Goal: Information Seeking & Learning: Learn about a topic

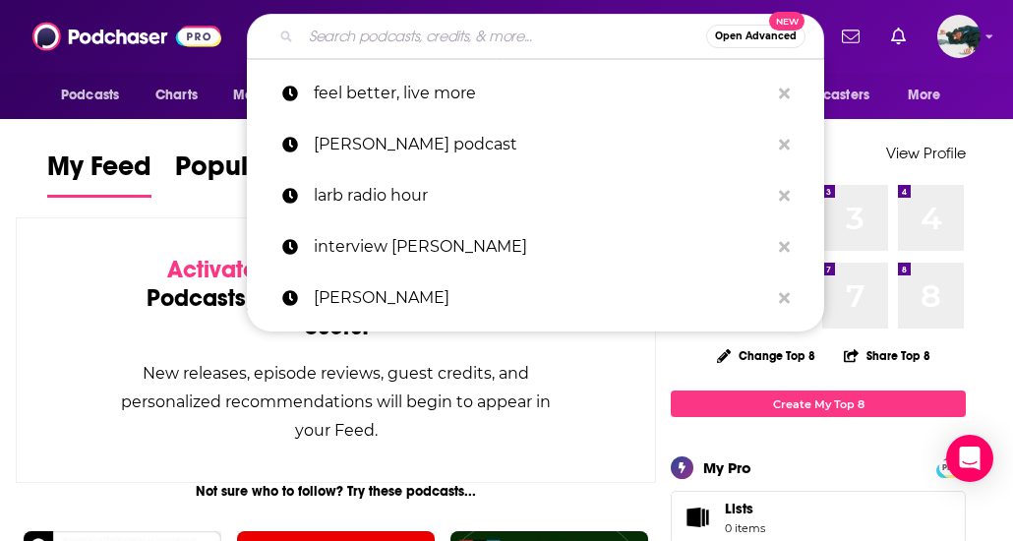
click at [473, 34] on input "Search podcasts, credits, & more..." at bounding box center [503, 36] width 405 height 31
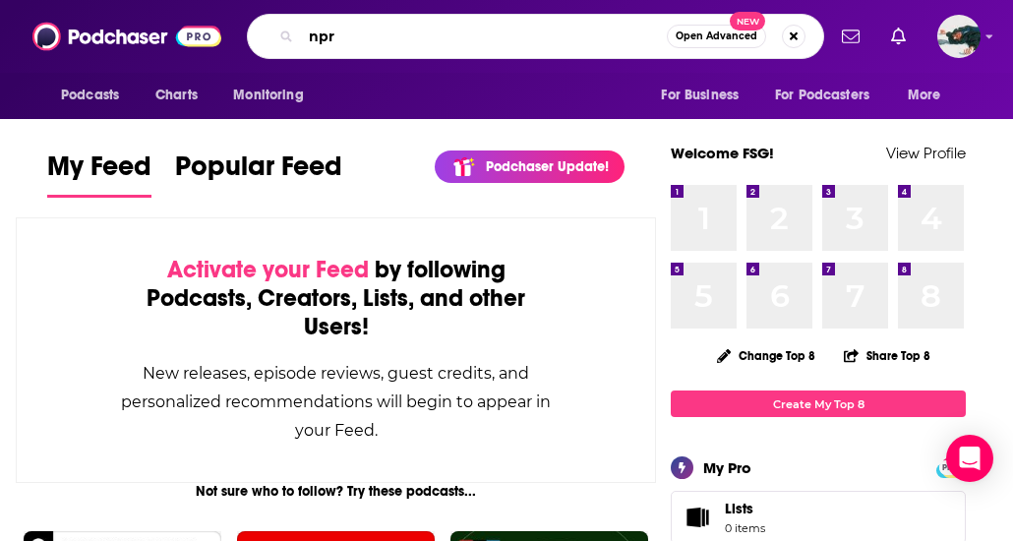
type input "npr"
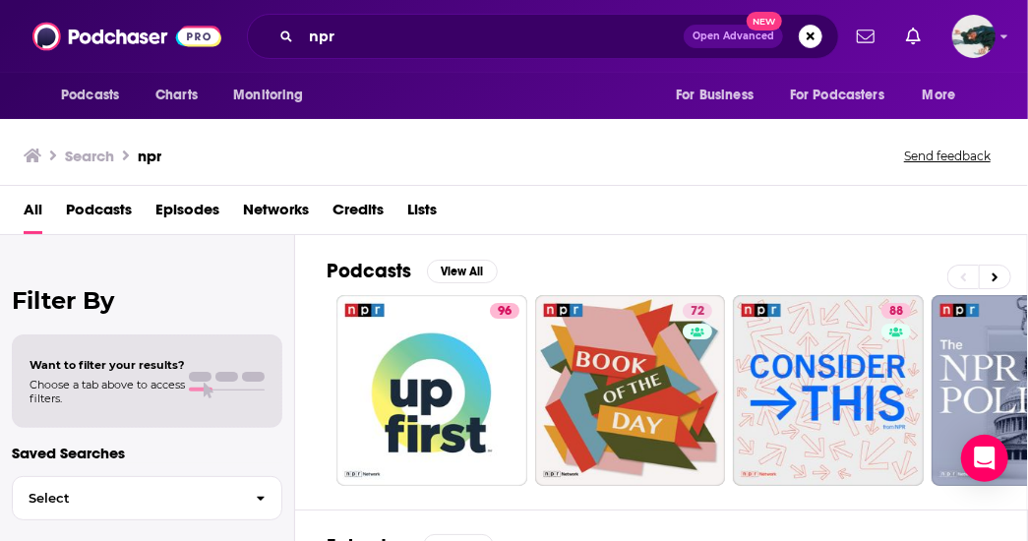
click at [1005, 235] on div "Podcasts View All 96 72 88 91 56 60 55 52 + 819" at bounding box center [678, 372] width 702 height 275
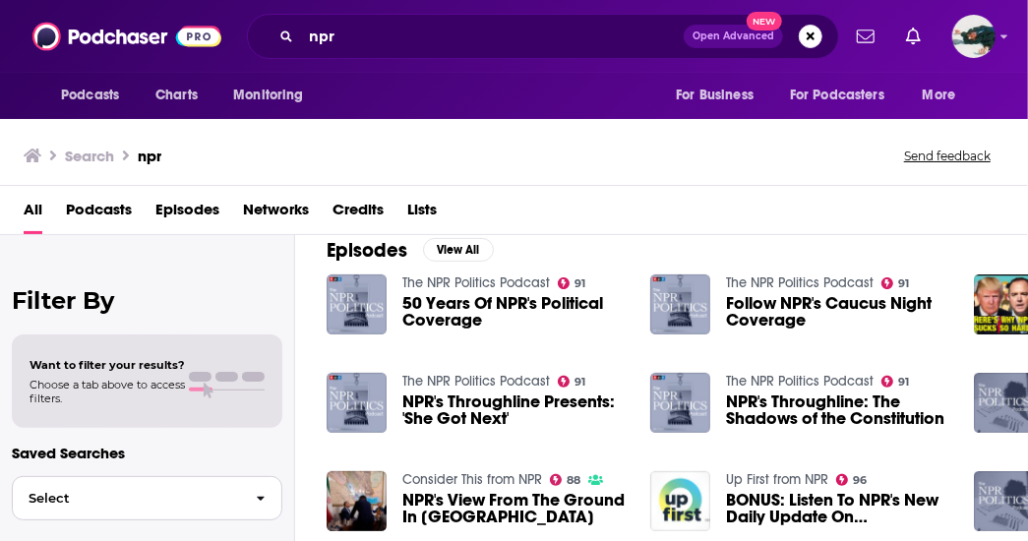
click at [195, 506] on button "Select" at bounding box center [147, 498] width 271 height 44
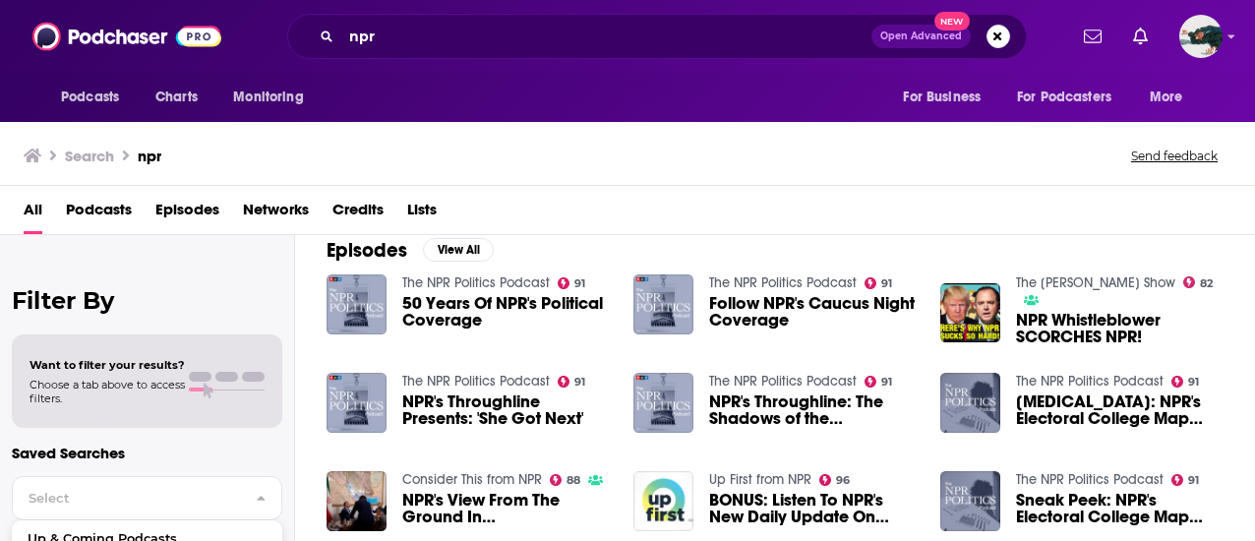
click at [245, 282] on div "Filter By Want to filter your results? Choose a tab above to access filters. Sa…" at bounding box center [147, 505] width 295 height 541
click at [925, 24] on div "npr Open Advanced New" at bounding box center [657, 36] width 740 height 45
click at [927, 32] on span "Open Advanced" at bounding box center [922, 36] width 82 height 10
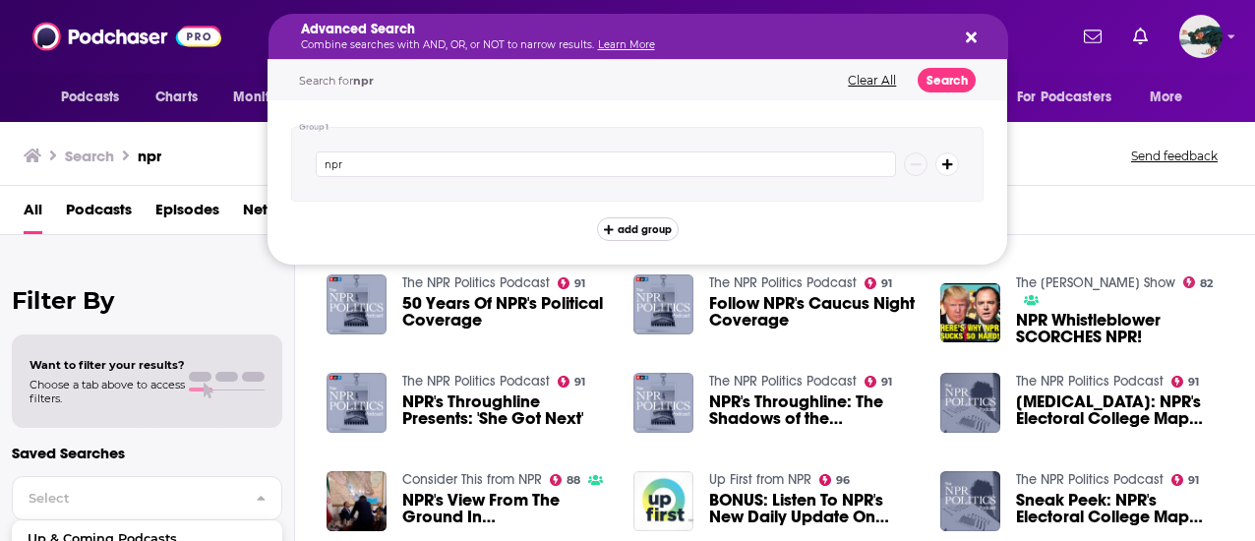
click at [647, 230] on span "add group" at bounding box center [645, 229] width 54 height 11
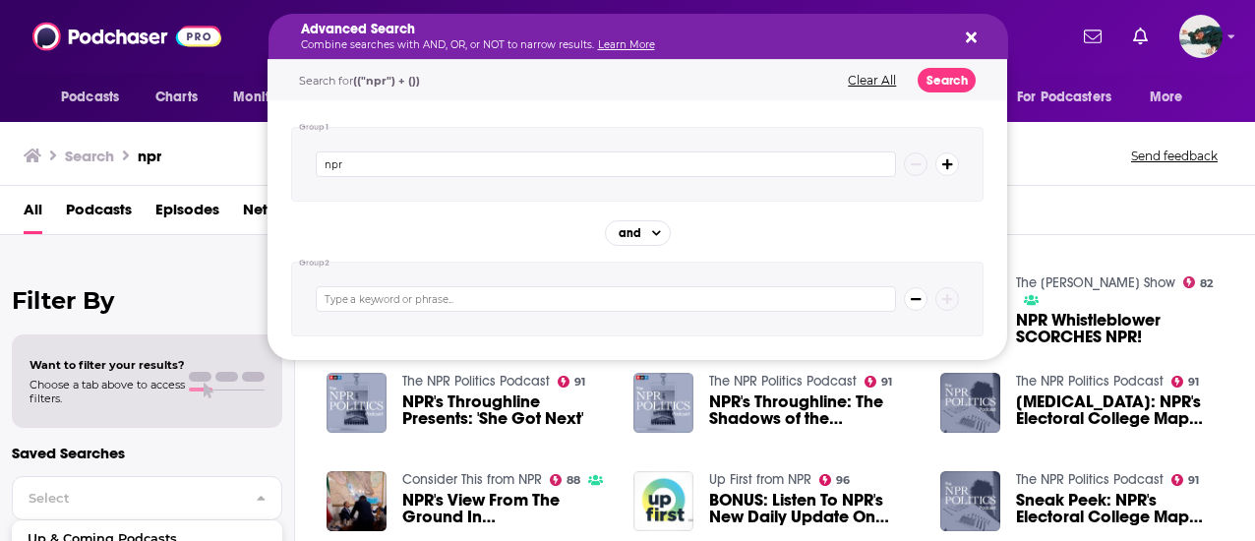
click at [655, 296] on input "Search podcasts, credits, & more..." at bounding box center [606, 299] width 580 height 26
click at [972, 39] on icon "Search podcasts, credits, & more..." at bounding box center [971, 37] width 11 height 11
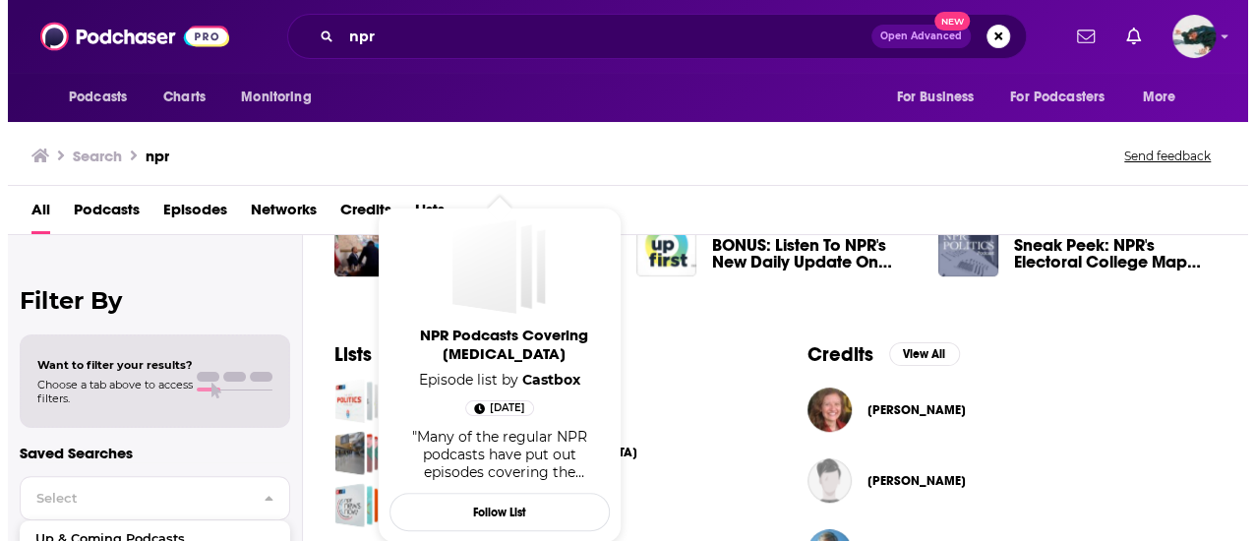
scroll to position [551, 0]
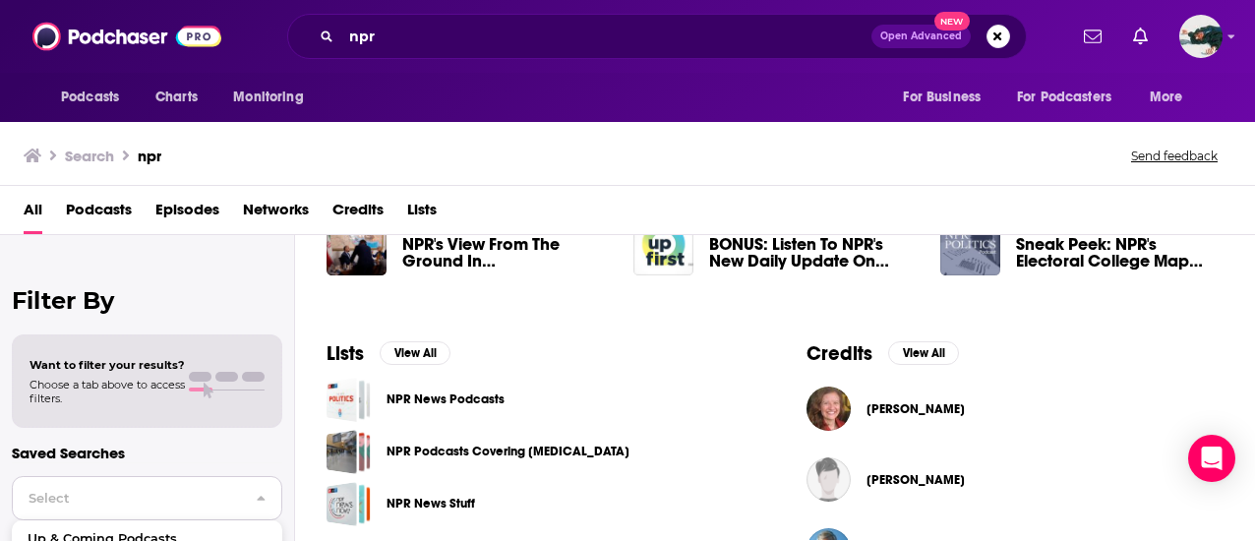
click at [191, 487] on button "Select" at bounding box center [147, 498] width 271 height 44
click at [232, 510] on button "Select" at bounding box center [147, 498] width 271 height 44
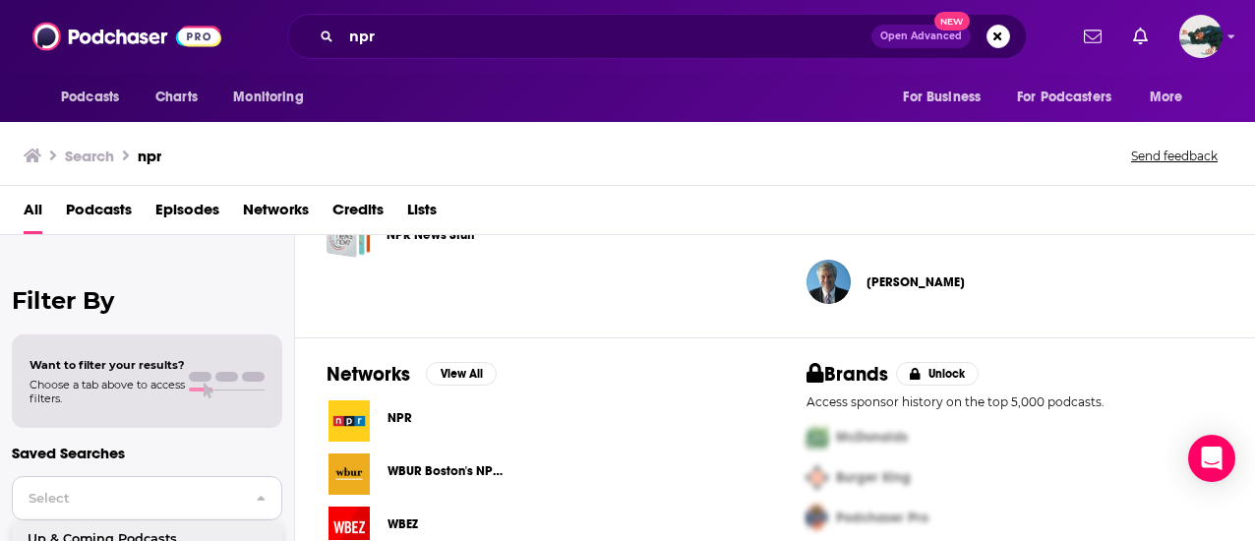
scroll to position [850, 0]
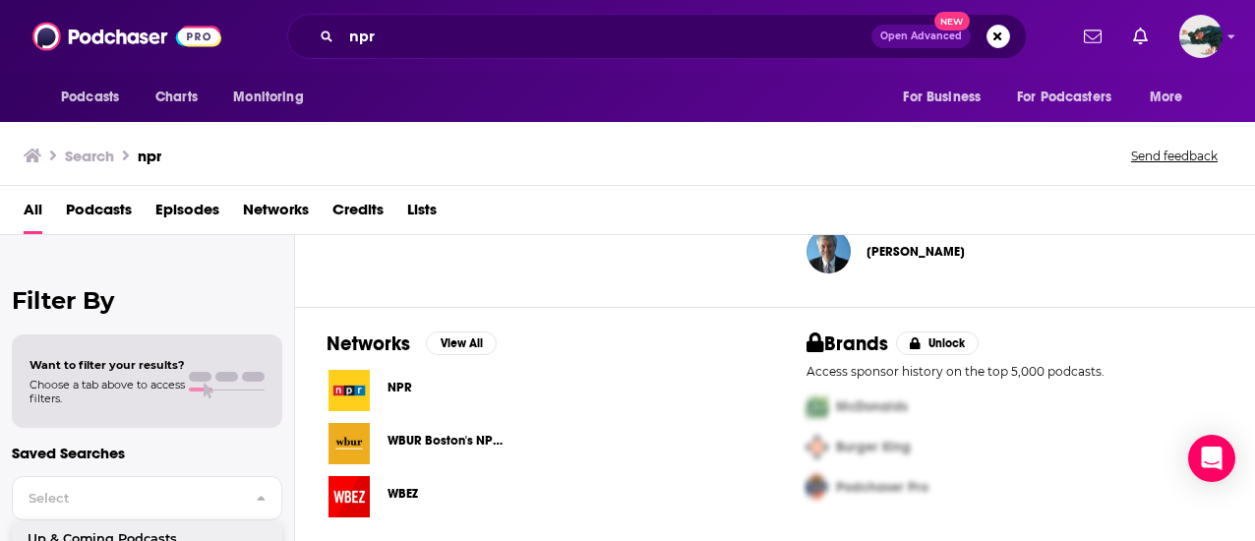
click at [116, 222] on span "Podcasts" at bounding box center [99, 214] width 66 height 40
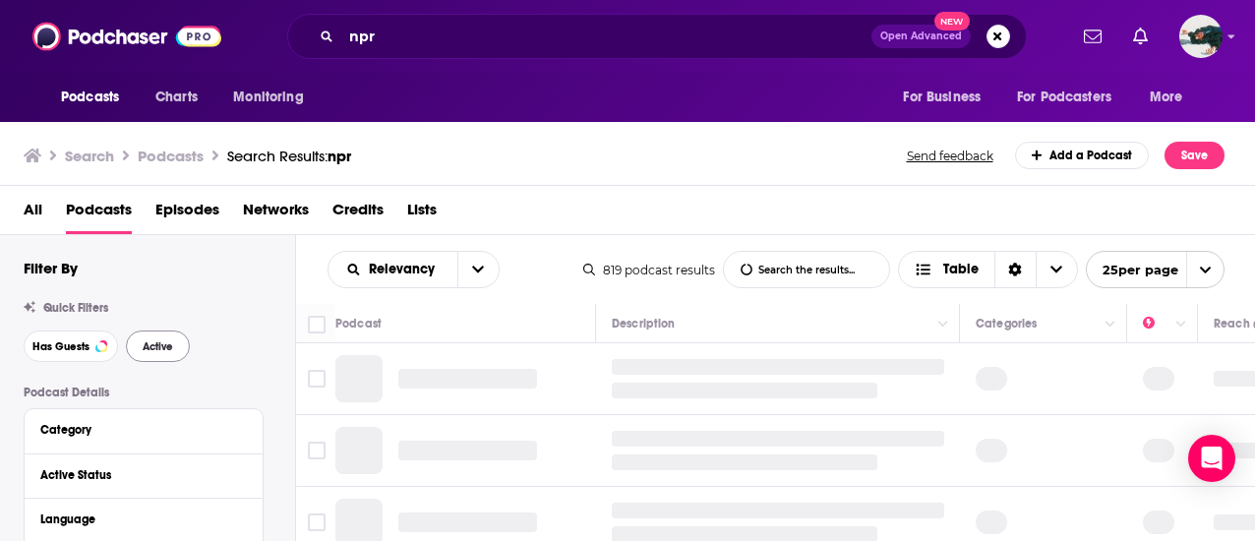
scroll to position [165, 0]
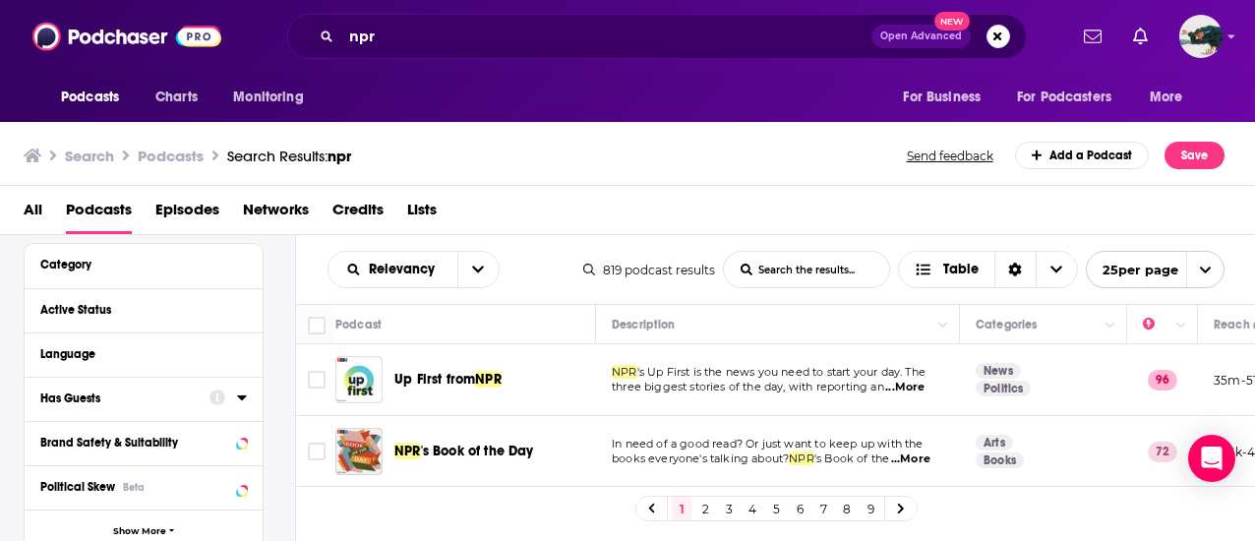
click at [228, 389] on div at bounding box center [228, 398] width 37 height 25
click at [240, 399] on icon at bounding box center [242, 398] width 10 height 16
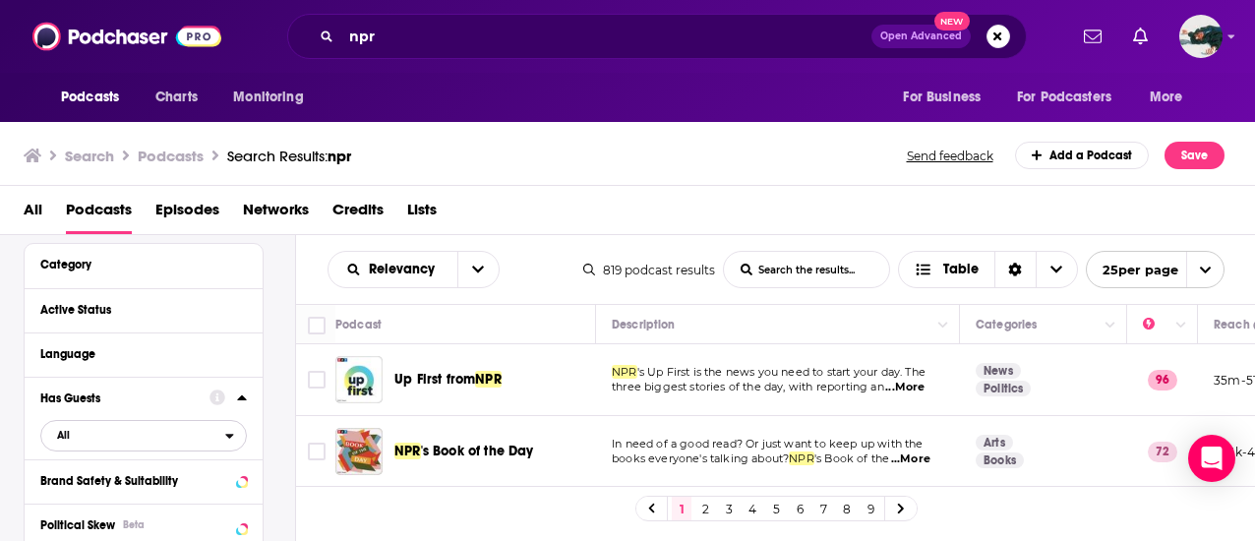
click at [200, 442] on span "All" at bounding box center [133, 435] width 184 height 26
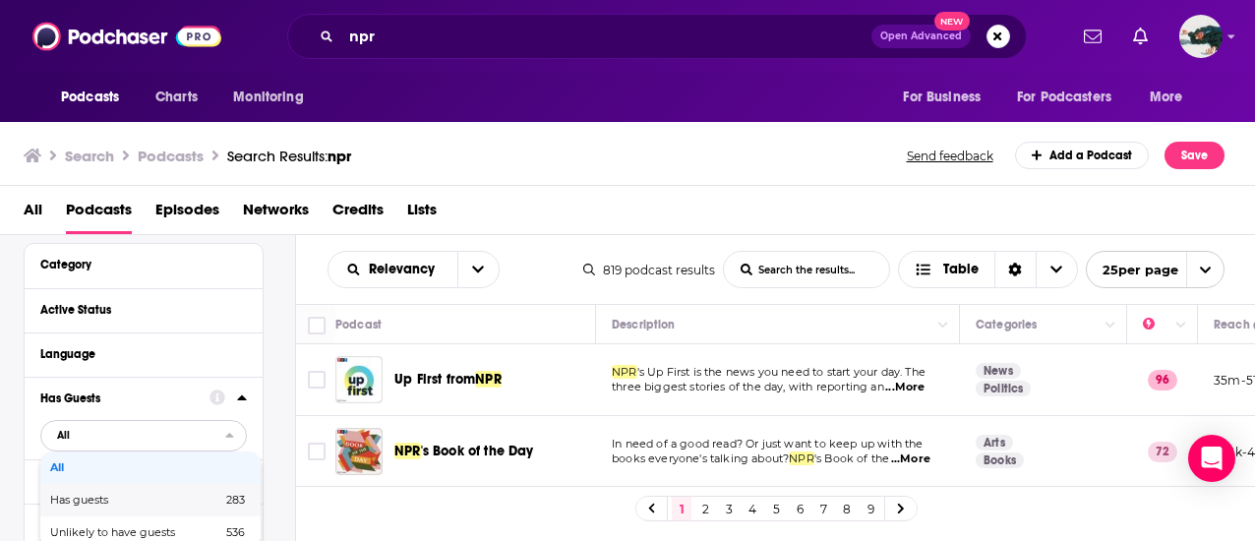
click at [177, 491] on div "Has guests 283" at bounding box center [150, 500] width 220 height 32
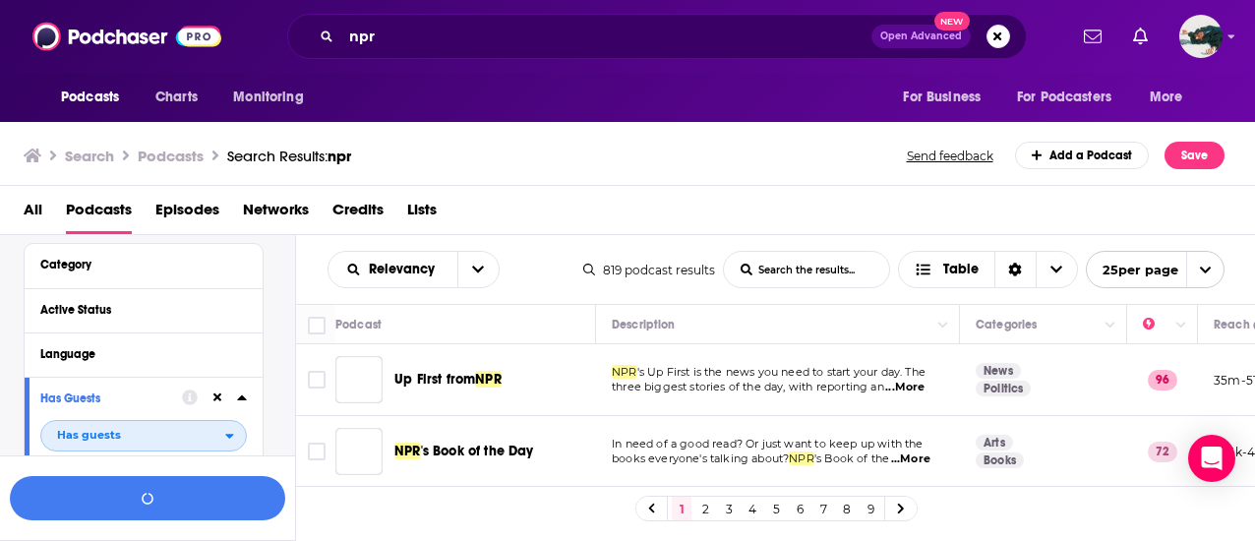
scroll to position [214, 0]
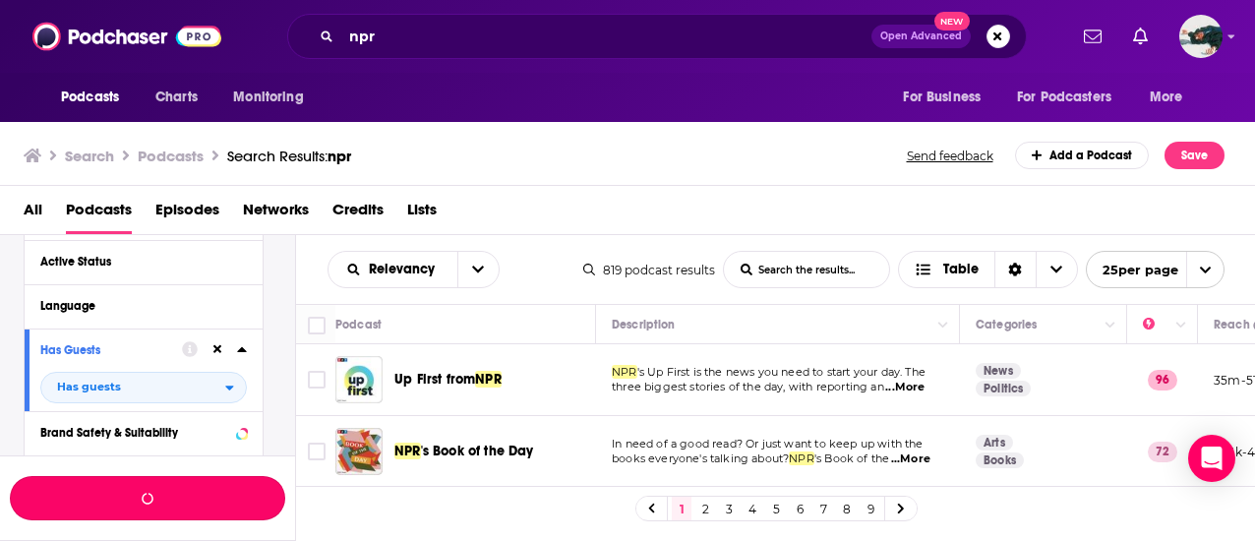
click at [177, 491] on button "button" at bounding box center [147, 498] width 275 height 44
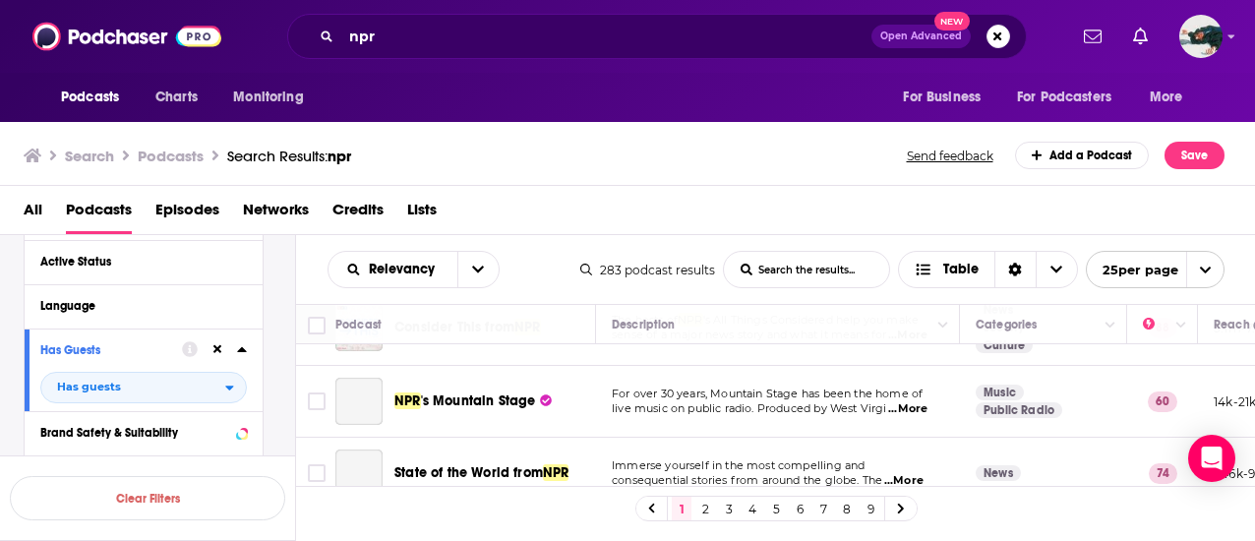
scroll to position [127, 0]
click at [1027, 189] on div "All Podcasts Episodes Networks Credits Lists" at bounding box center [628, 210] width 1256 height 49
